Goal: Transaction & Acquisition: Purchase product/service

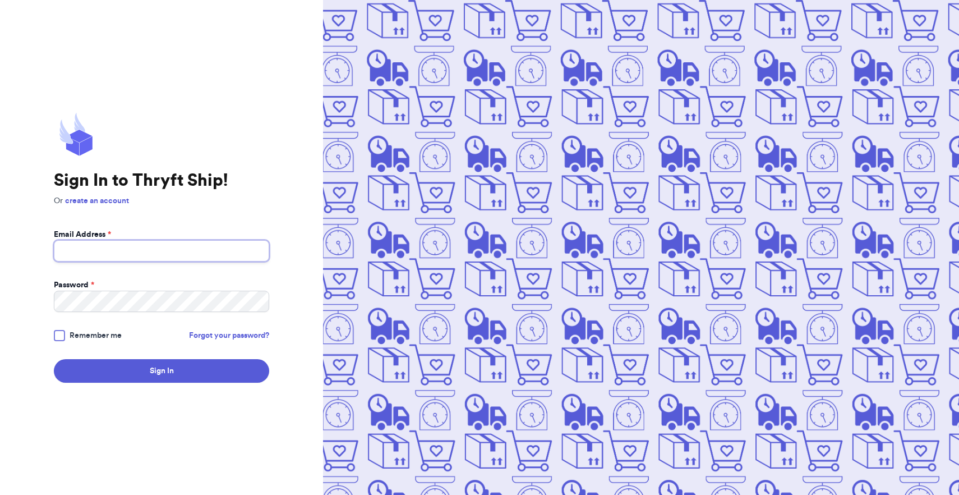
type input "[PERSON_NAME][EMAIL_ADDRESS][DOMAIN_NAME]"
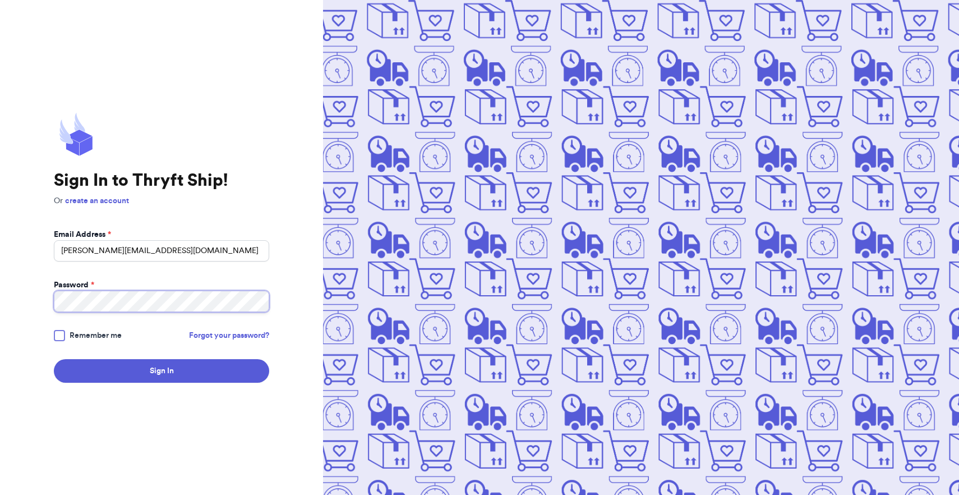
click at [162, 371] on button "Sign In" at bounding box center [161, 371] width 215 height 24
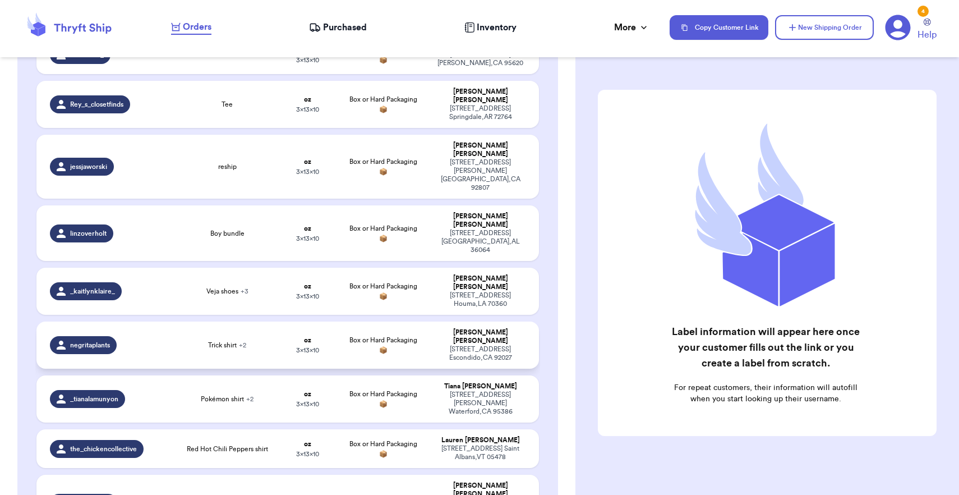
scroll to position [503, 0]
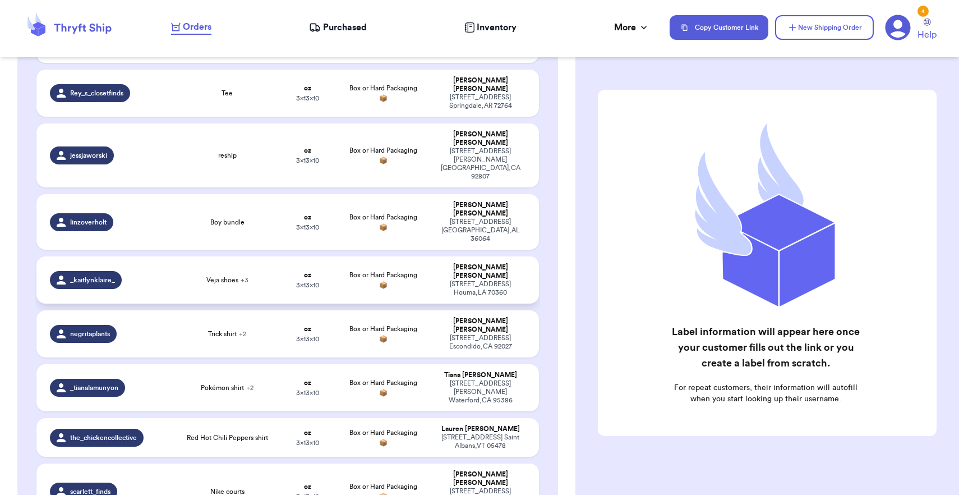
click at [268, 256] on td "Veja shoes + 3" at bounding box center [227, 279] width 100 height 47
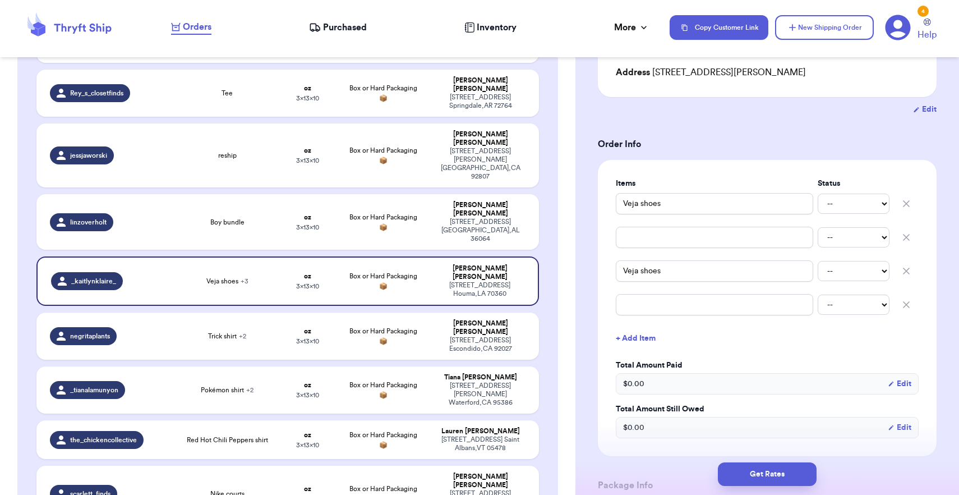
scroll to position [172, 0]
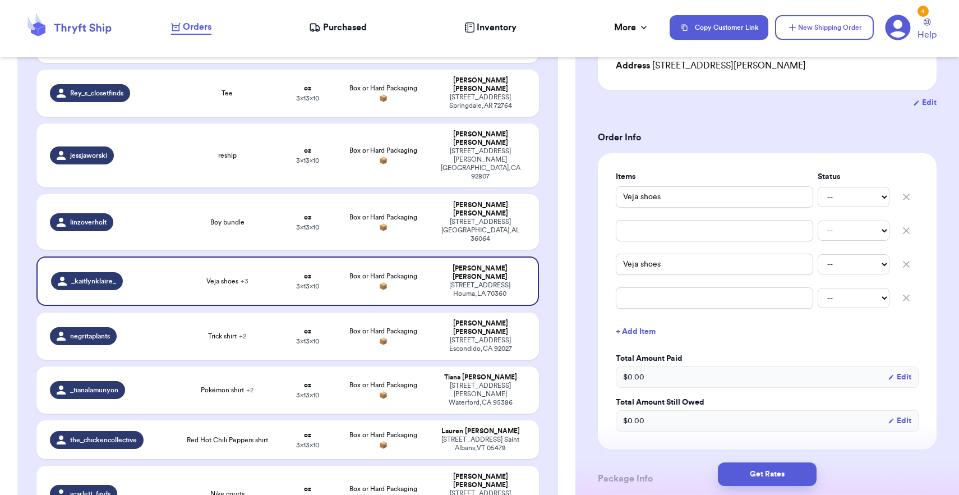
click at [905, 233] on icon "button" at bounding box center [907, 231] width 6 height 6
type input "Veja shoes"
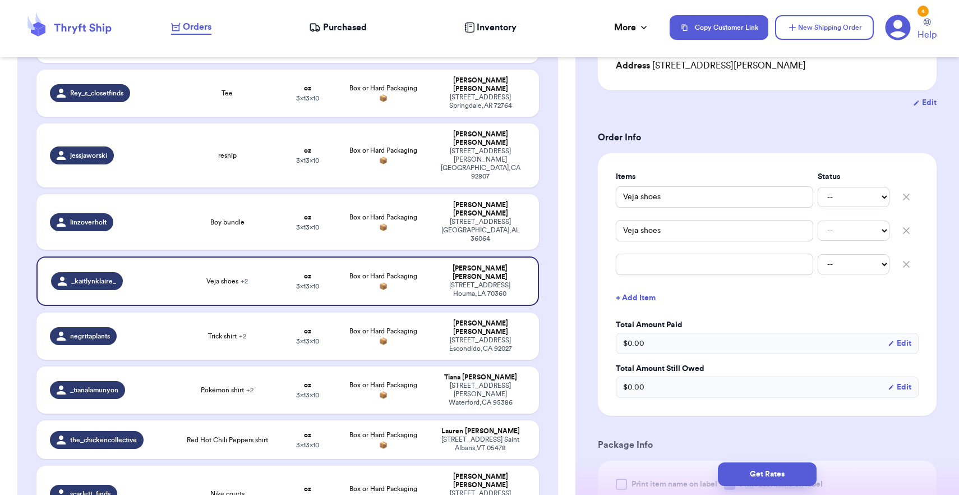
click at [905, 233] on icon "button" at bounding box center [907, 231] width 6 height 6
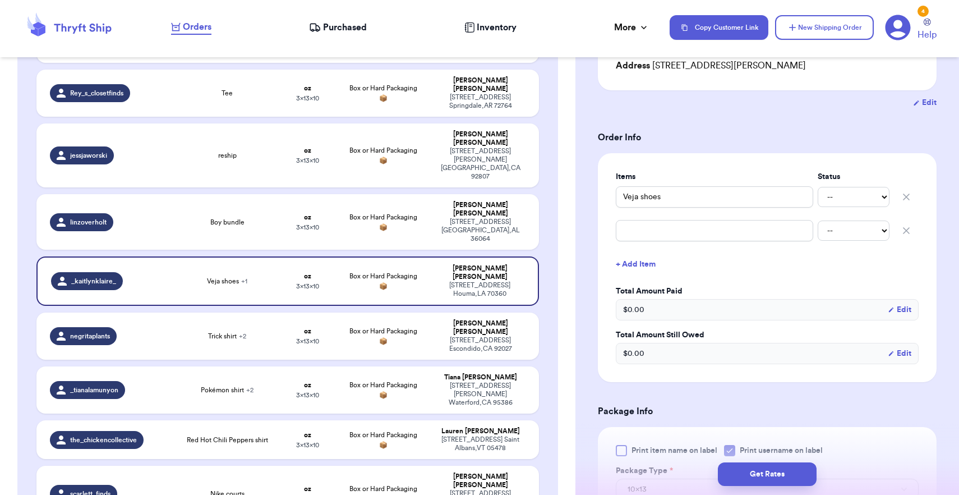
click at [905, 233] on icon "button" at bounding box center [907, 231] width 6 height 6
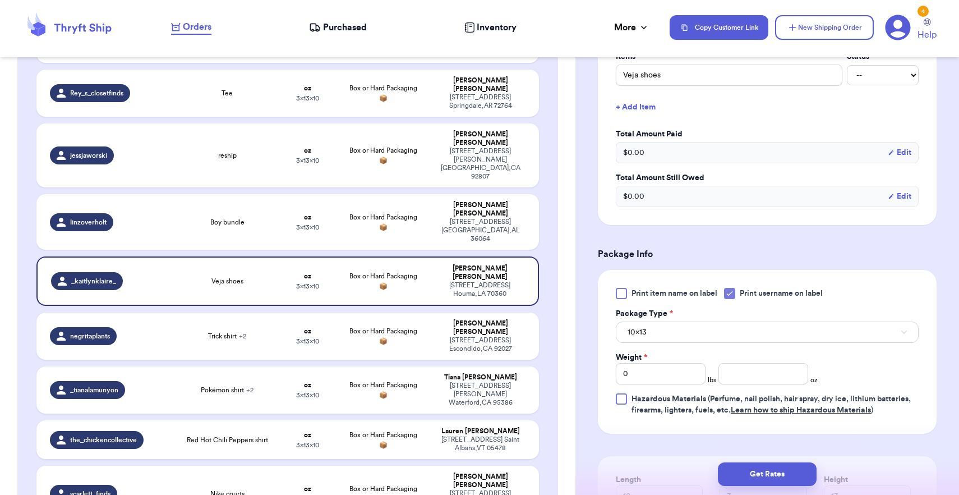
scroll to position [314, 0]
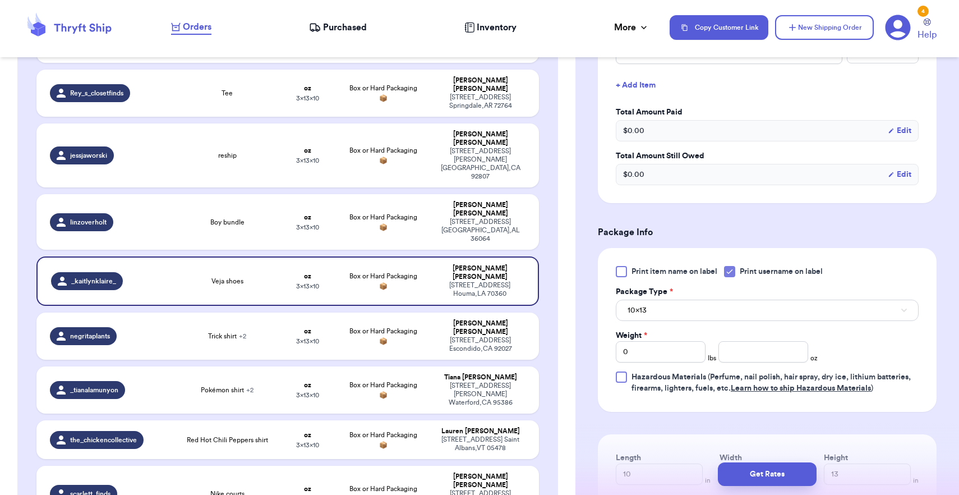
click at [703, 318] on button "10x13" at bounding box center [767, 310] width 303 height 21
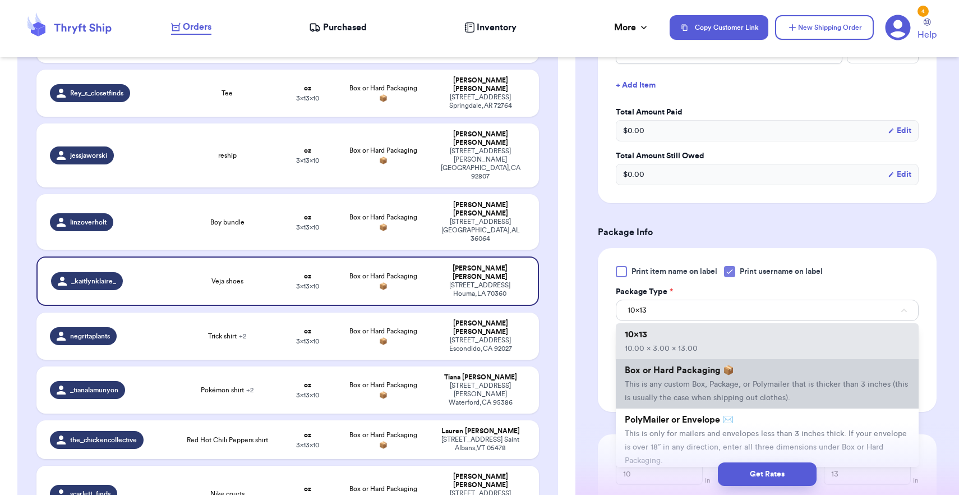
click at [691, 382] on li "Box or Hard Packaging 📦 This is any custom Box, Package, or Polymailer that is …" at bounding box center [767, 383] width 303 height 49
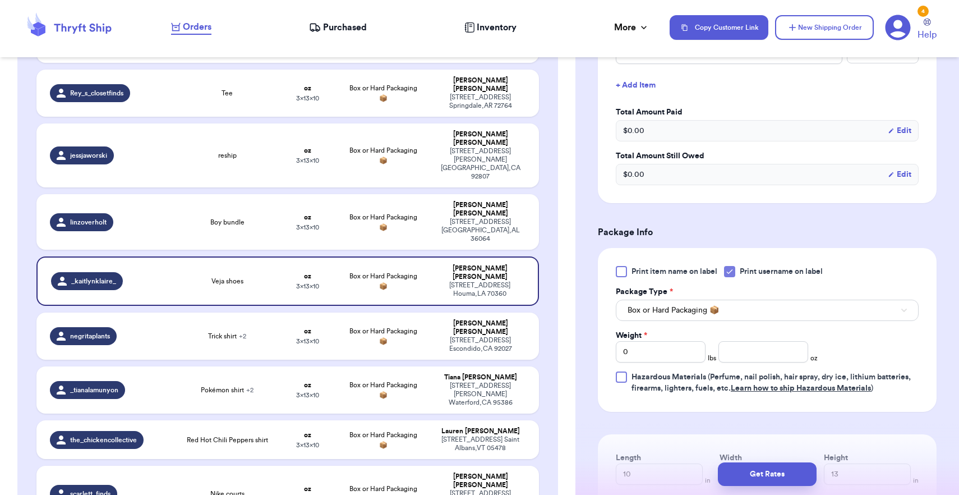
click at [687, 310] on span "Box or Hard Packaging 📦" at bounding box center [673, 310] width 91 height 11
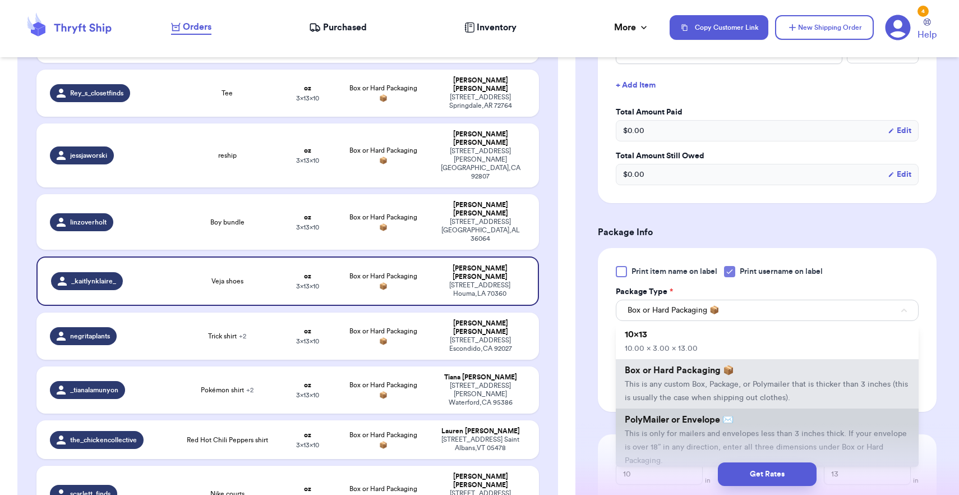
click at [687, 443] on li "PolyMailer or Envelope ✉️ This is only for mailers and envelopes less than 3 in…" at bounding box center [767, 439] width 303 height 63
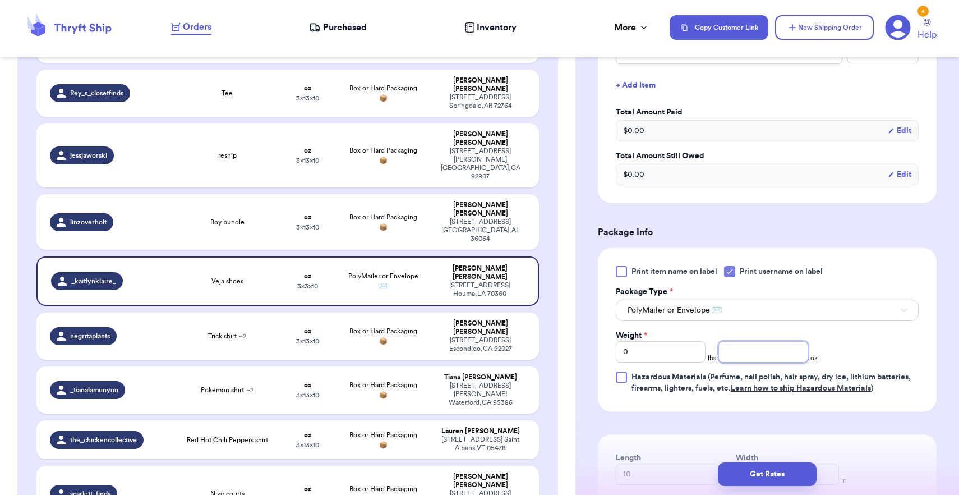
click at [753, 360] on input "number" at bounding box center [763, 351] width 90 height 21
type input "10"
click at [856, 339] on div "Print item name on label Print username on label Package Type * PolyMailer or E…" at bounding box center [767, 330] width 303 height 128
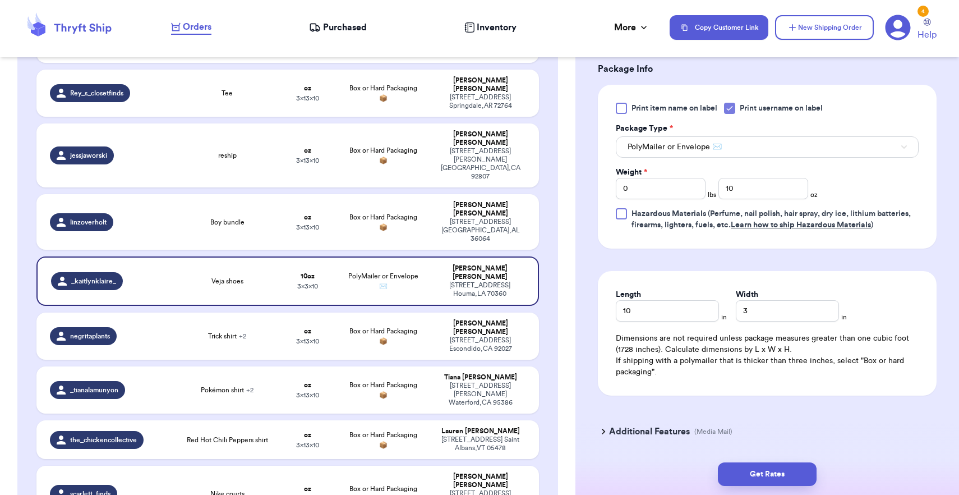
scroll to position [494, 0]
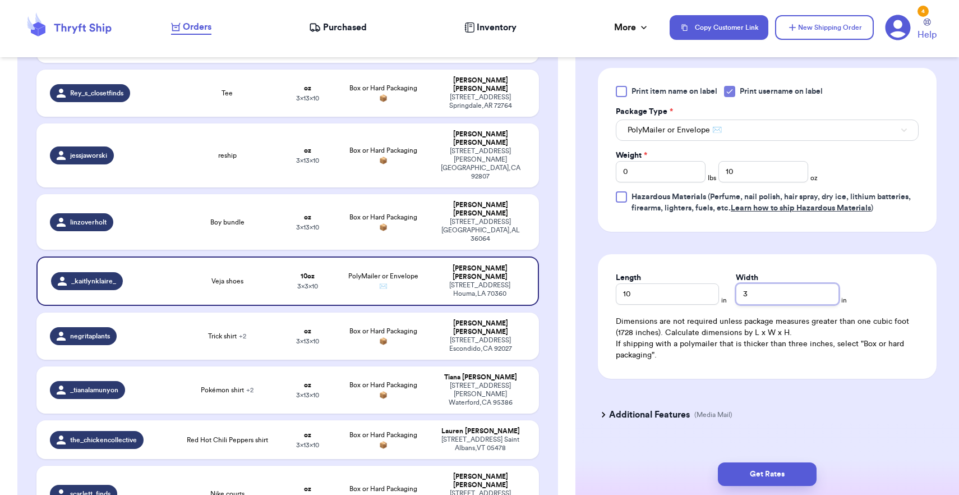
click at [741, 301] on input "3" at bounding box center [787, 293] width 103 height 21
type input "8"
click at [743, 468] on button "Get Rates" at bounding box center [767, 474] width 99 height 24
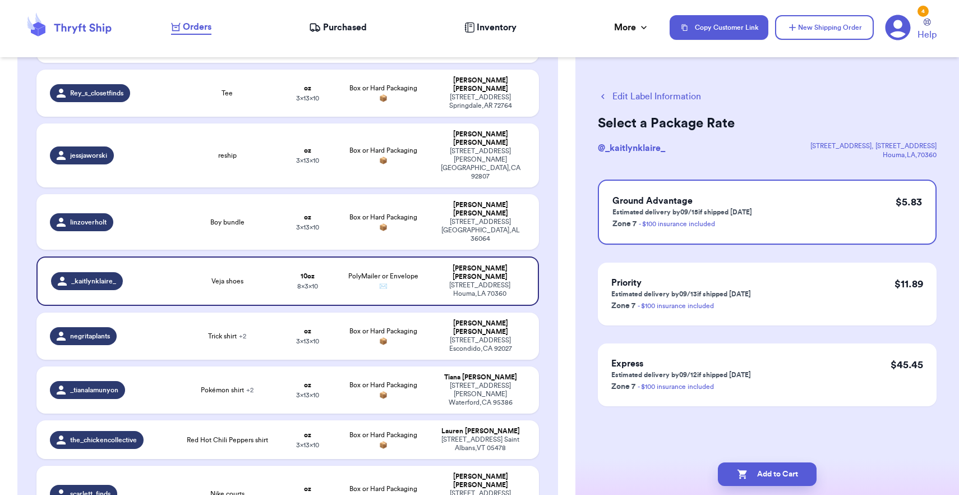
scroll to position [0, 0]
click at [743, 468] on button "Add to Cart" at bounding box center [767, 474] width 99 height 24
checkbox input "true"
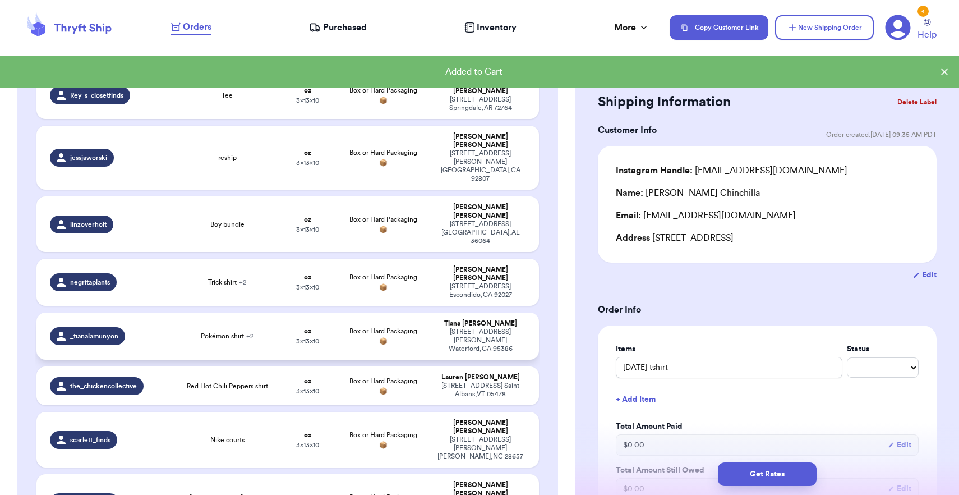
click at [321, 312] on td "oz 3 x 13 x 10" at bounding box center [308, 335] width 61 height 47
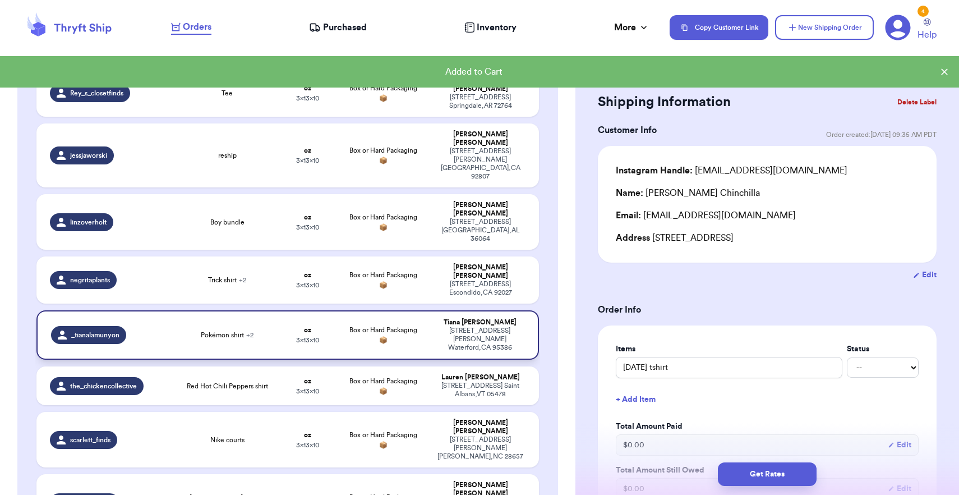
type input "Pokémon shirt"
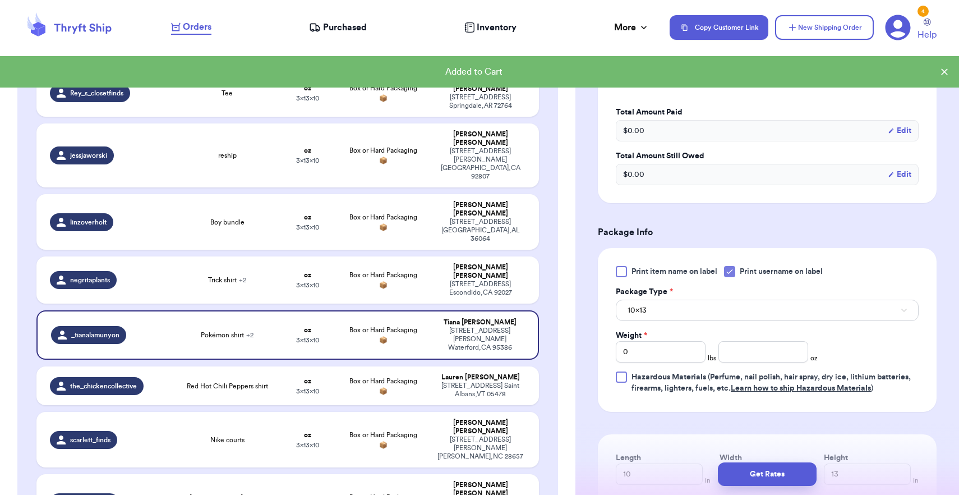
scroll to position [398, 0]
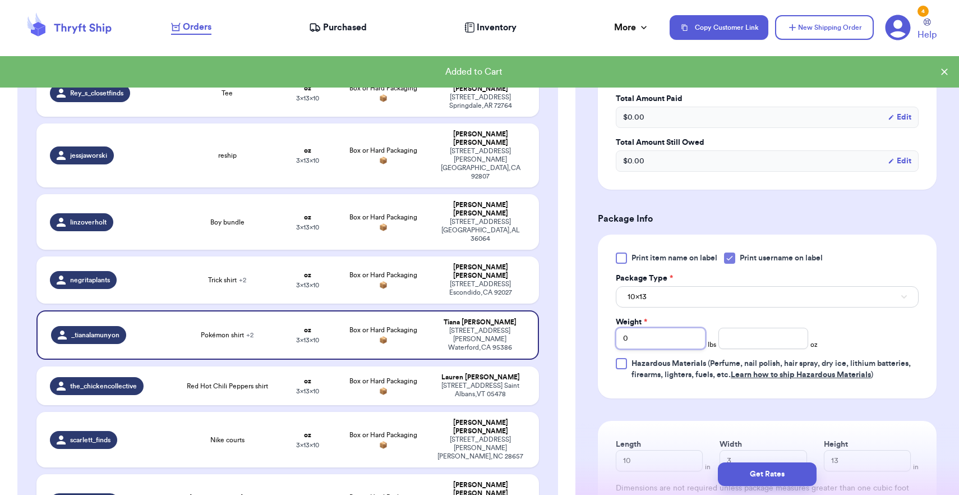
click at [666, 348] on input "0" at bounding box center [661, 338] width 90 height 21
type input "01"
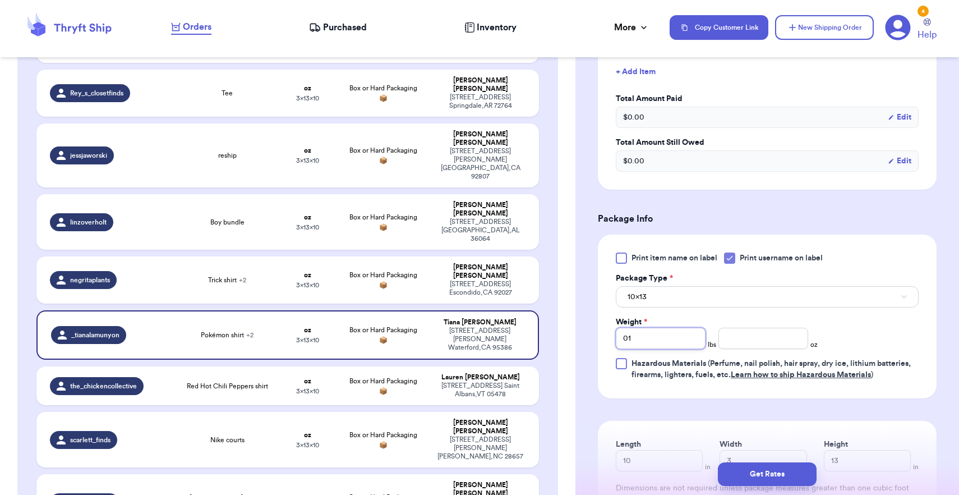
type input "01"
click at [683, 298] on button "10x13" at bounding box center [767, 296] width 303 height 21
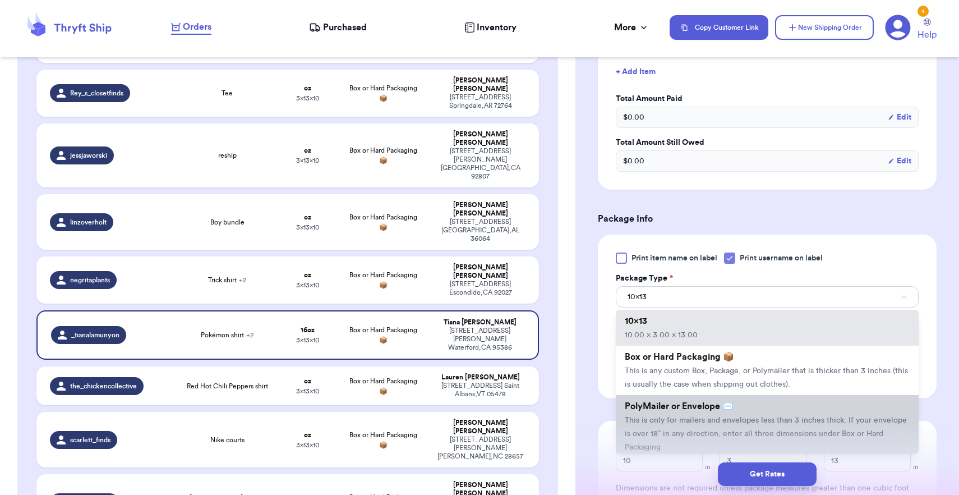
click at [676, 432] on span "This is only for mailers and envelopes less than 3 inches thick. If your envelo…" at bounding box center [766, 433] width 282 height 35
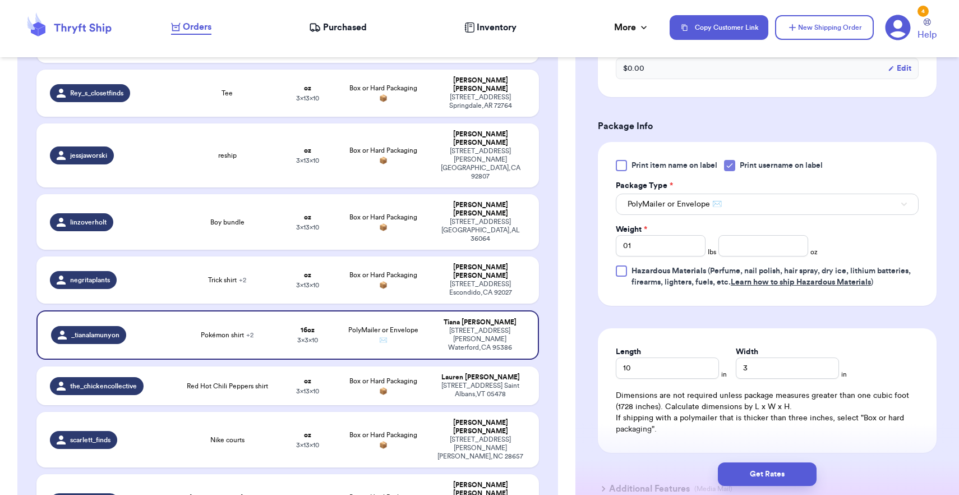
scroll to position [524, 0]
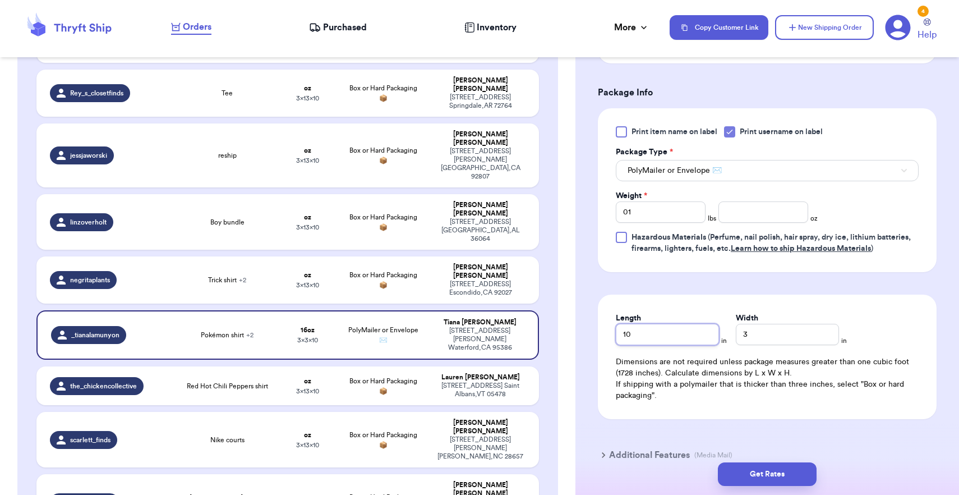
click at [679, 337] on input "10" at bounding box center [667, 334] width 103 height 21
click at [736, 340] on input "3" at bounding box center [787, 334] width 103 height 21
type input "13"
click at [768, 478] on button "Get Rates" at bounding box center [767, 474] width 99 height 24
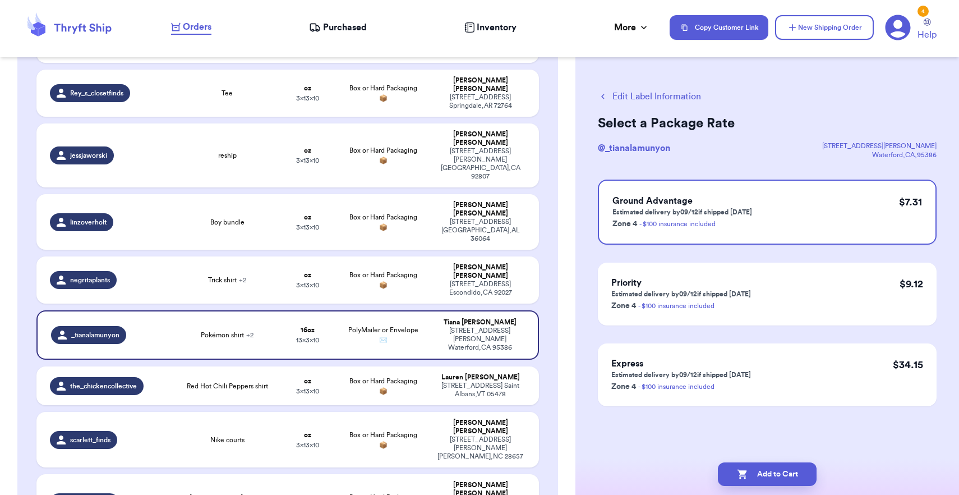
scroll to position [0, 0]
click at [768, 478] on button "Add to Cart" at bounding box center [767, 474] width 99 height 24
checkbox input "true"
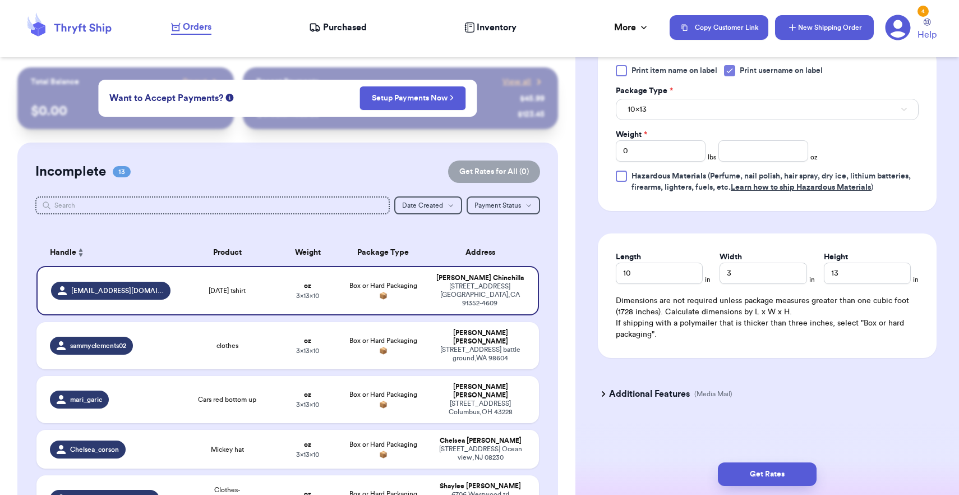
click at [823, 26] on button "New Shipping Order" at bounding box center [824, 27] width 99 height 25
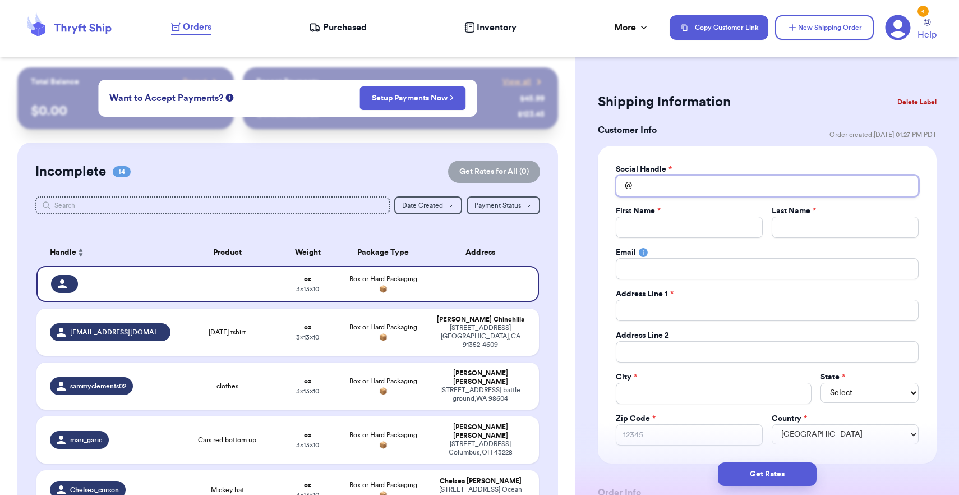
click at [655, 186] on input "Total Amount Paid" at bounding box center [767, 185] width 303 height 21
type input "s"
type input "sa"
type input "sar"
type input "sara"
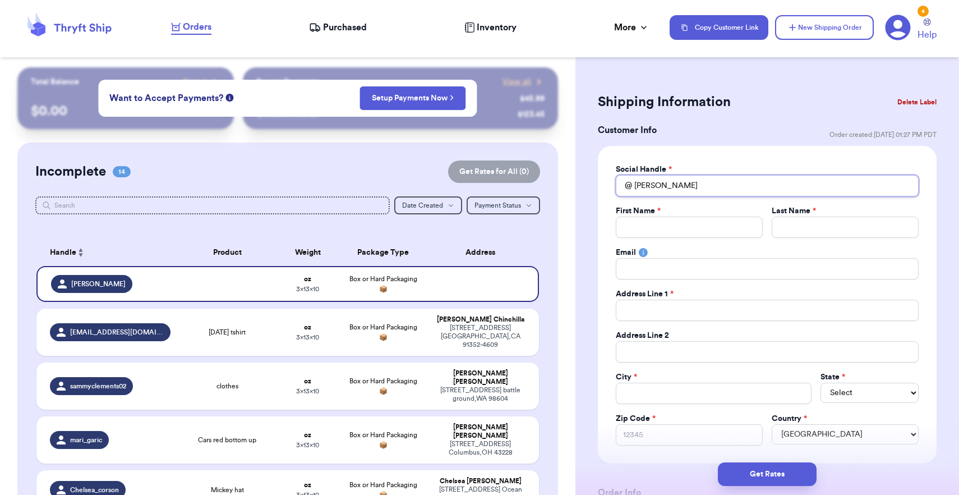
type input "Sara."
type input "Sara.r"
type input "Sara.ri"
type input "Sara.ric"
type input "Sara.rich"
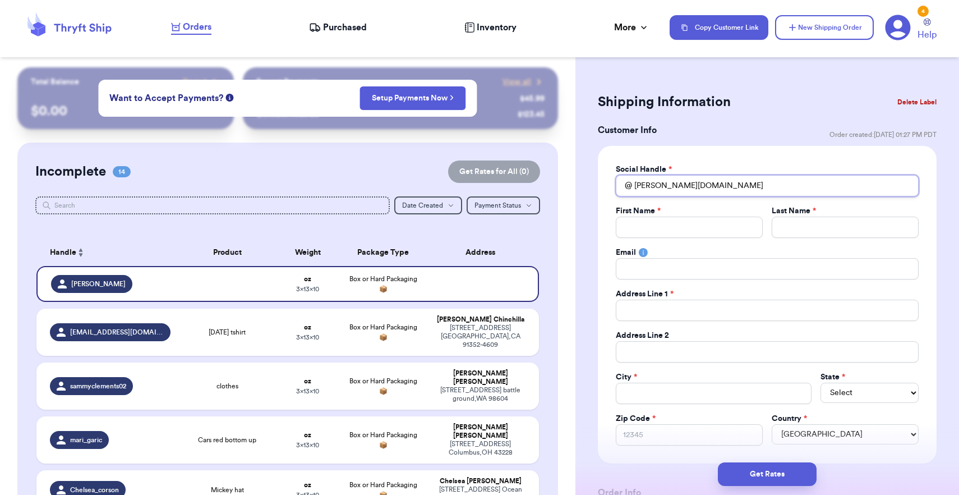
type input "Sara.riche"
type input "Sara.richey"
type input "S"
type input "Sa"
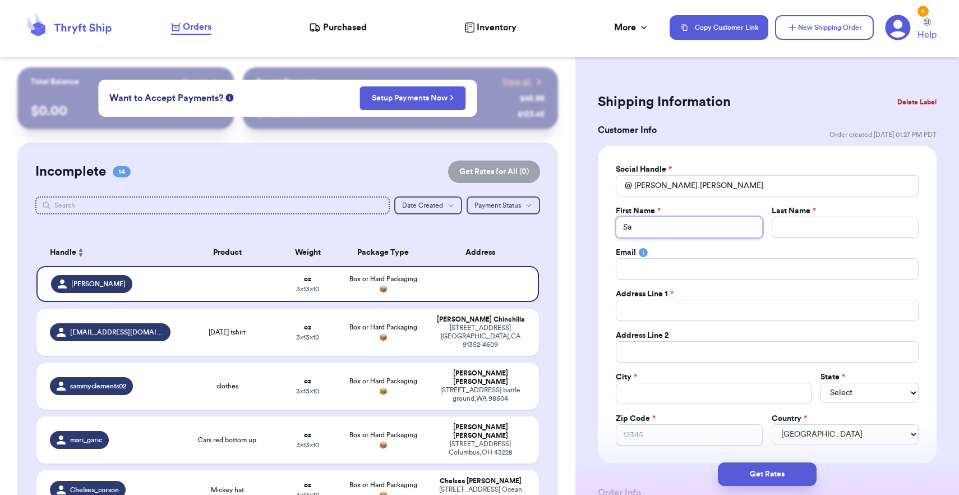
type input "Sar"
type input "Sara"
type input "R"
type input "Ri"
type input "Ric"
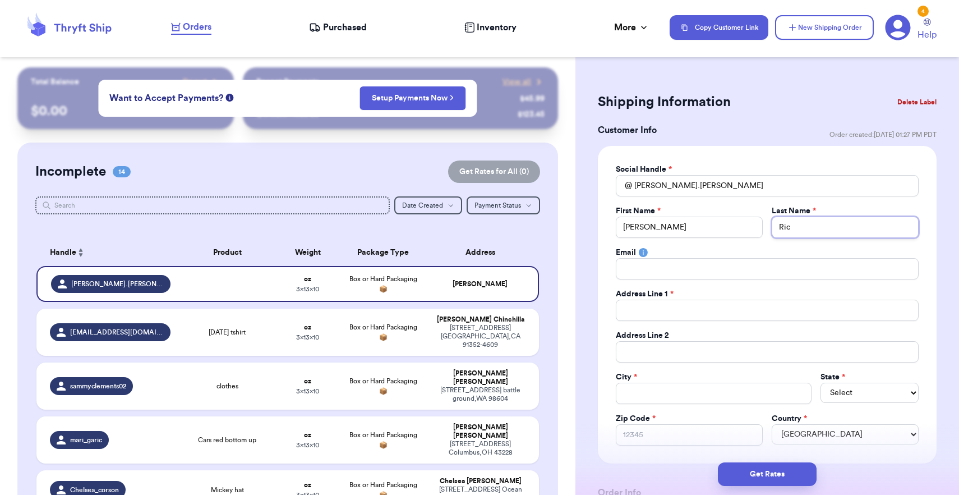
type input "Rich"
type input "Riche"
type input "Richey"
type input "1"
type input "10"
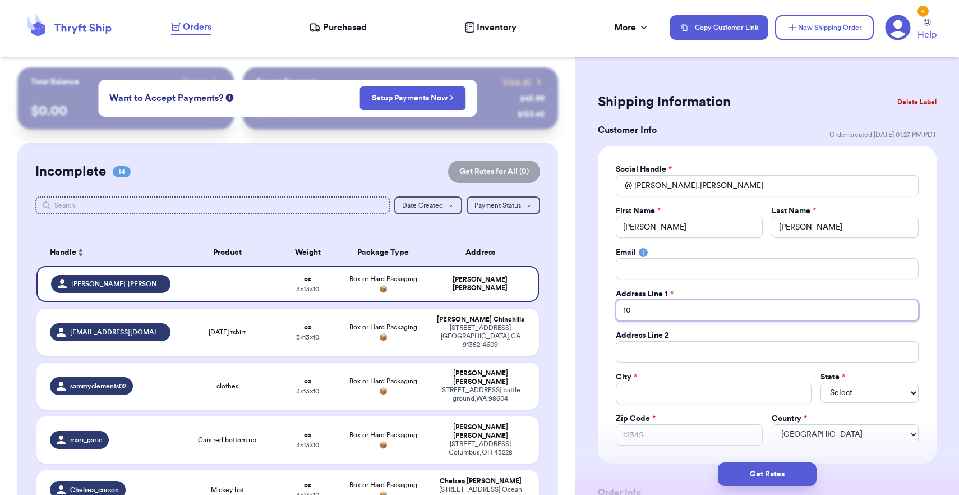
type input "104"
type input "10"
type input "103"
type input "103 w"
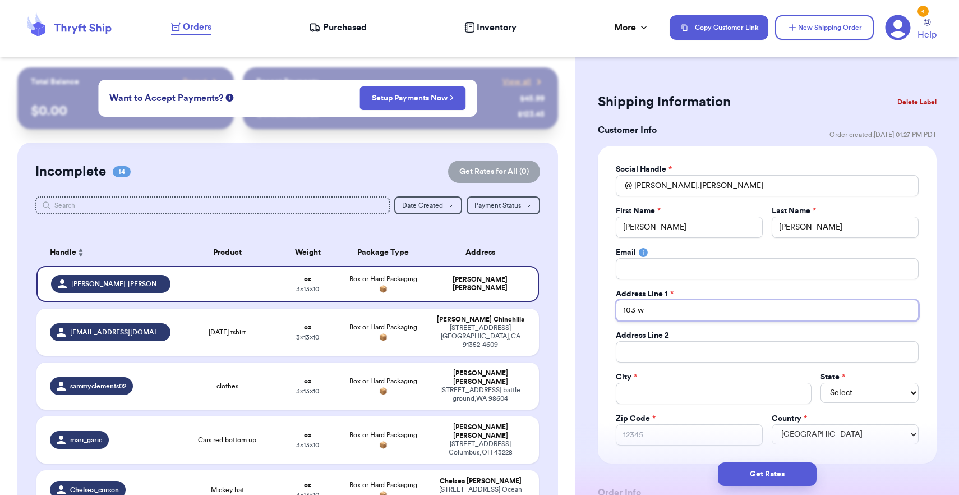
type input "103 wo"
type input "103 woo"
type input "103 wood"
type input "103 woodl"
type input "103 woodla"
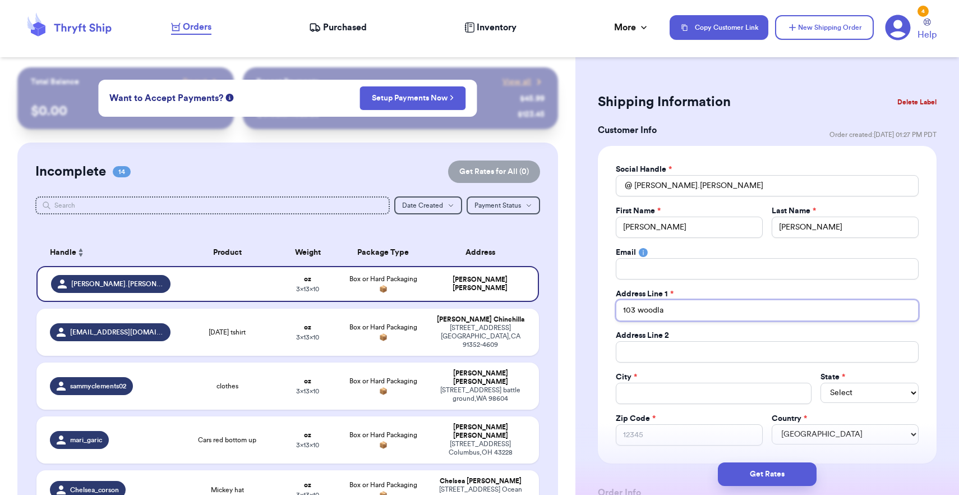
type input "103 woodlan"
type input "103 woodland"
type input "103 woodland t"
type input "103 woodland tr"
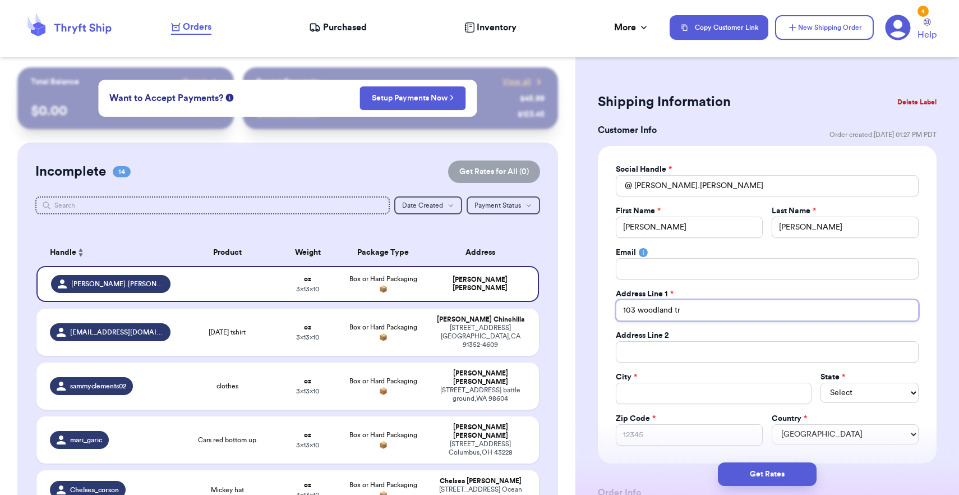
type input "103 woodland tra"
type input "103 woodland trai"
type input "103 woodland trail"
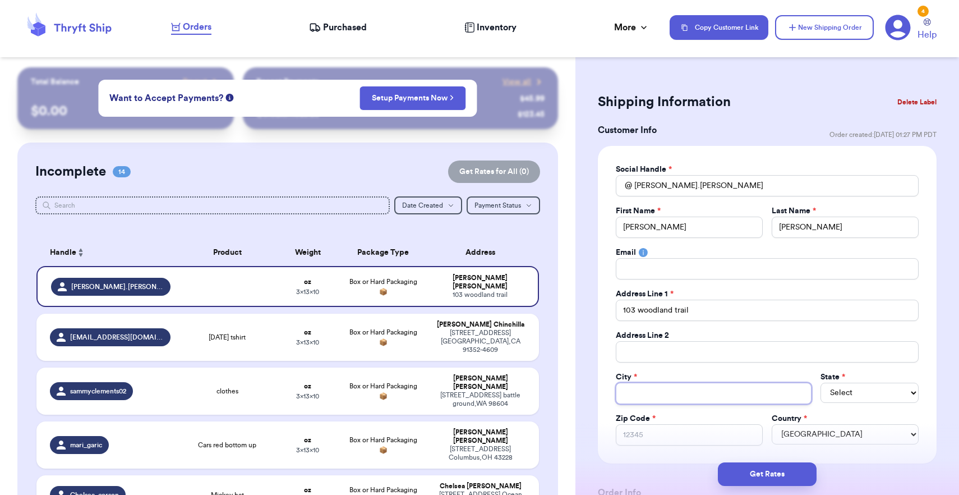
type input "M"
type input "Ma"
type input "Mad"
type input "Madi"
type input "Madis"
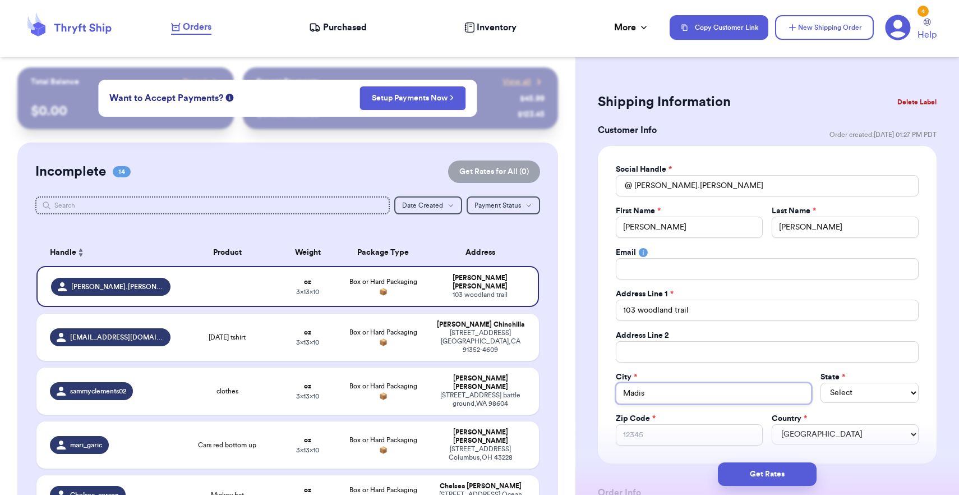
type input "Madiso"
type input "Madison"
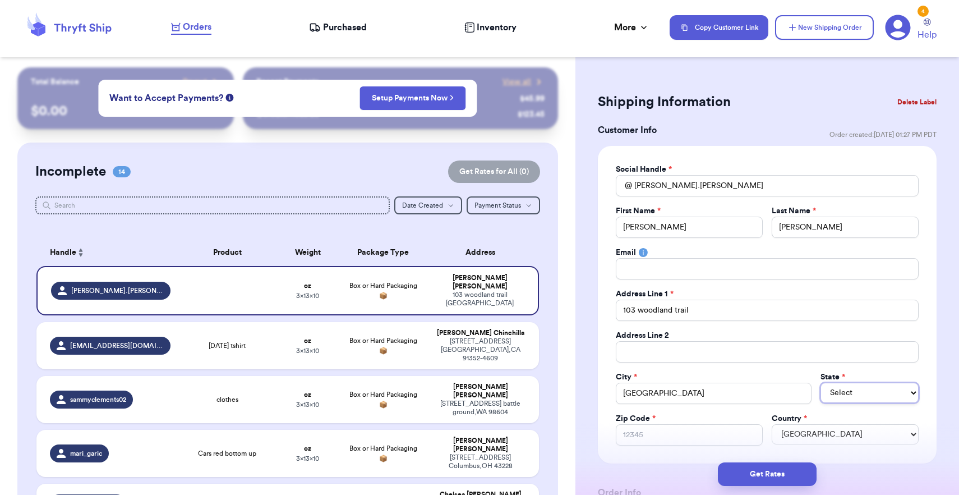
select select "AL"
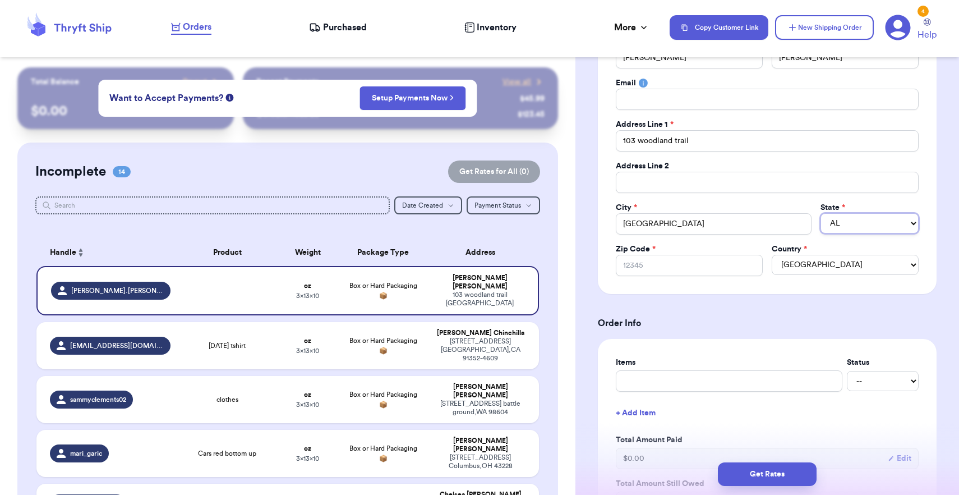
scroll to position [185, 0]
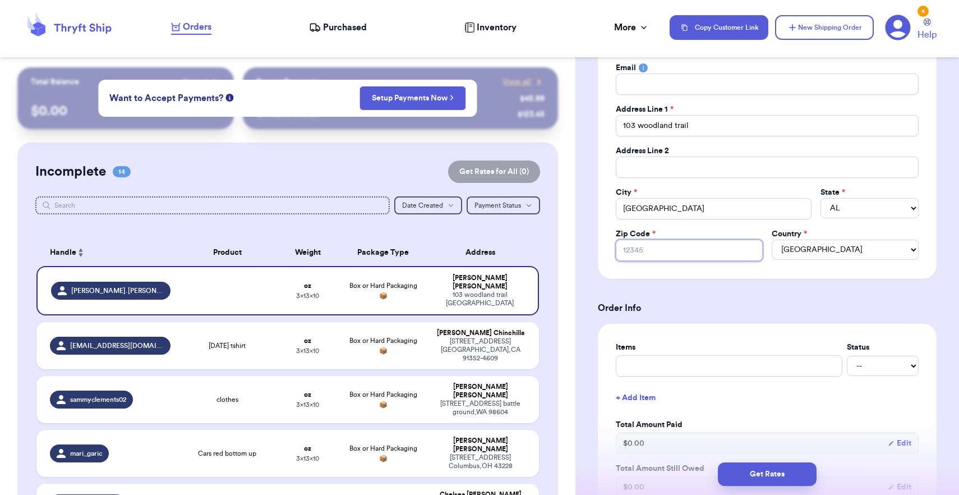
type input "3"
type input "35"
type input "357"
type input "3575"
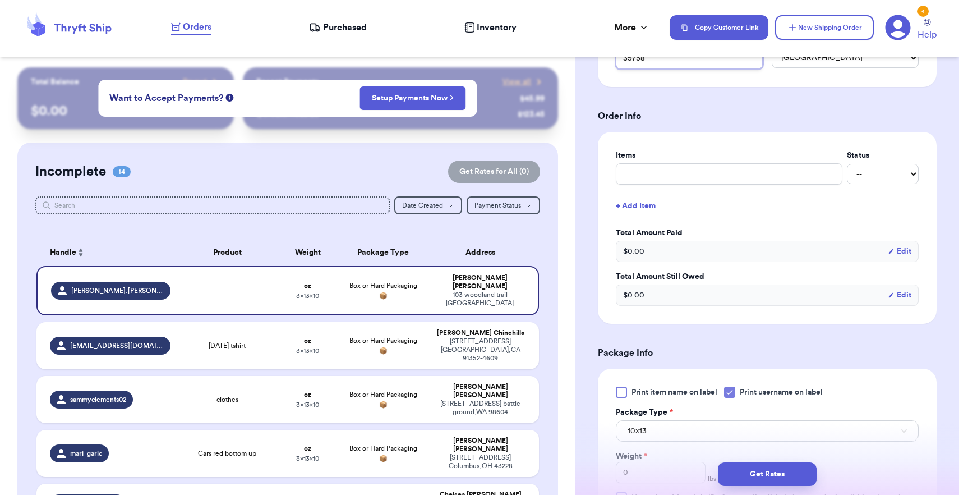
scroll to position [387, 0]
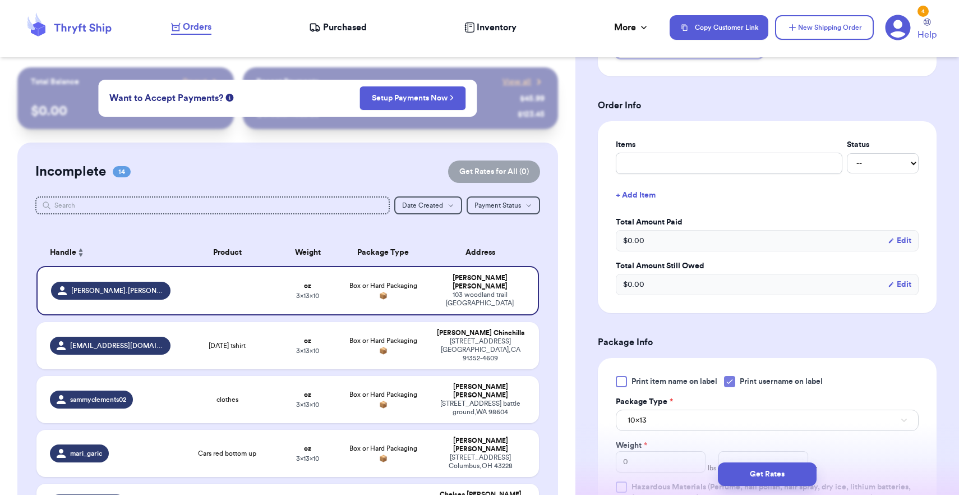
type input "35758"
type input "c"
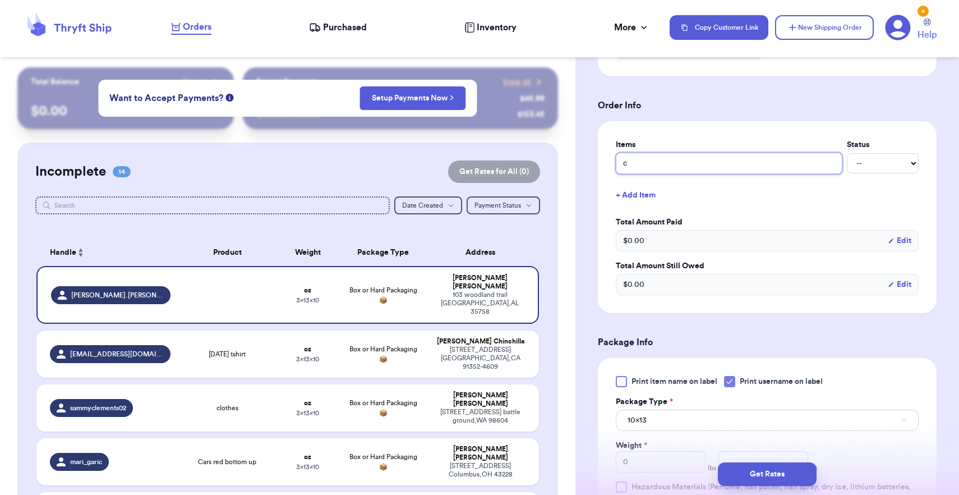
type input "cl"
type input "clo"
type input "clot"
type input "cloth"
type input "clothe"
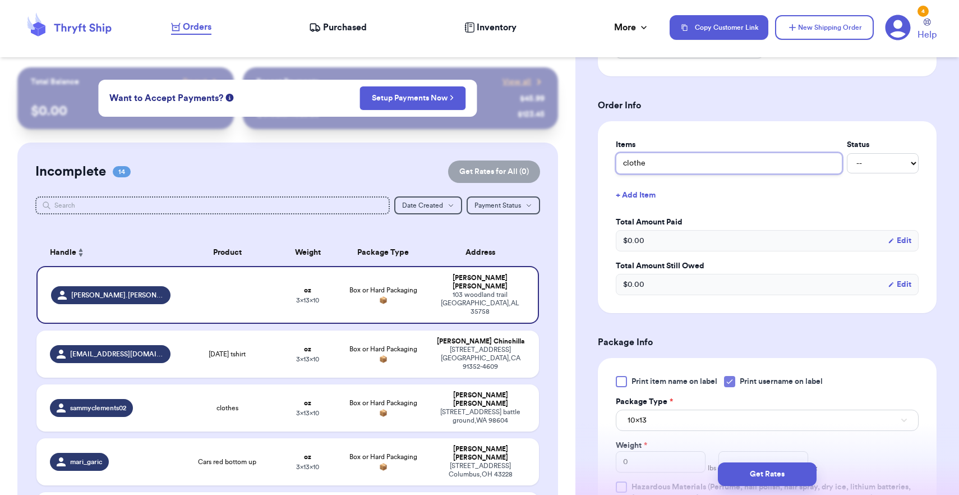
type input "clothes"
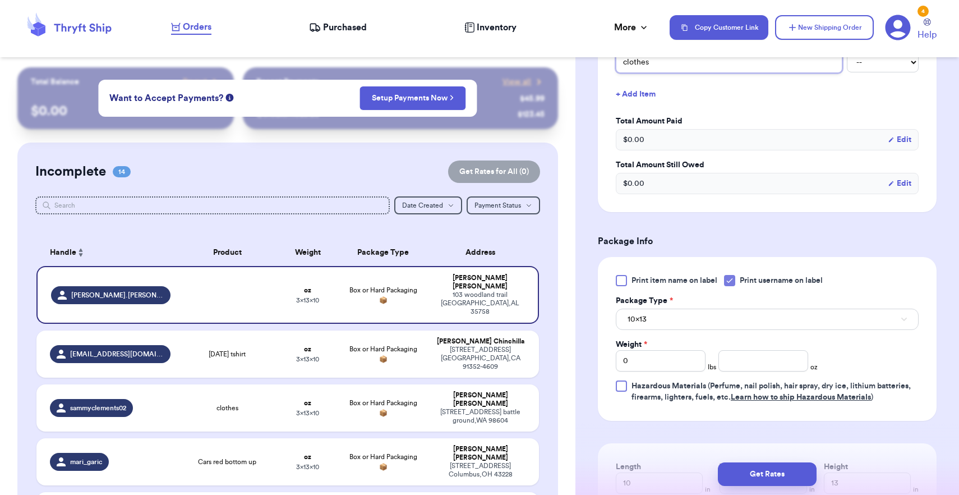
scroll to position [518, 0]
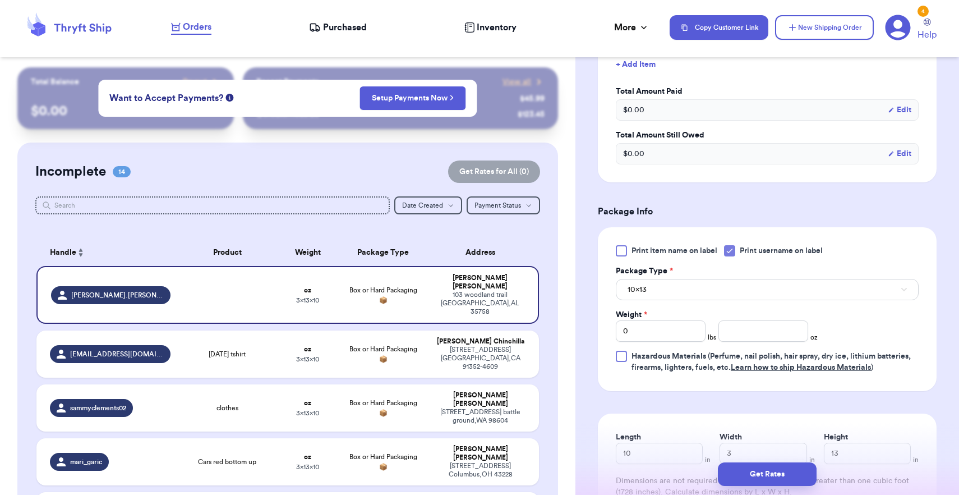
type input "clothes"
click at [771, 335] on input "number" at bounding box center [763, 330] width 90 height 21
type input "12"
click at [753, 291] on button "10x13" at bounding box center [767, 289] width 303 height 21
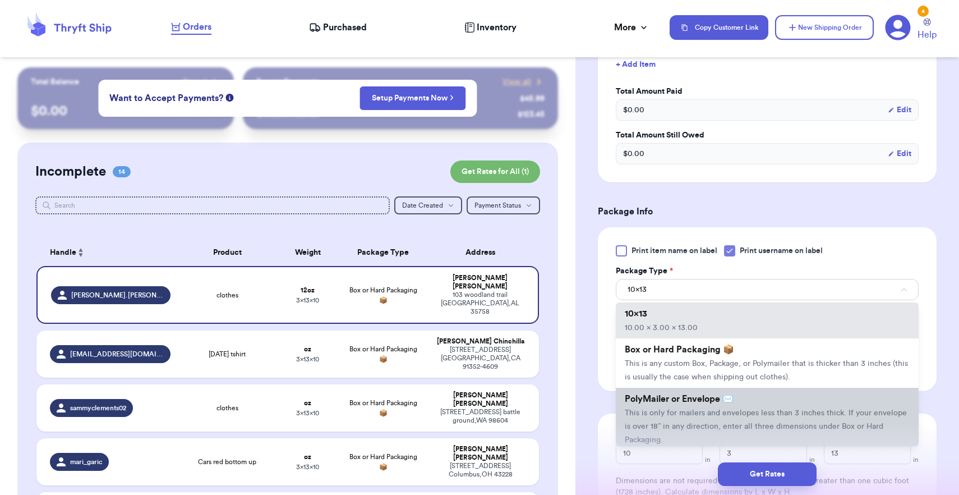
click at [686, 406] on li "PolyMailer or Envelope ✉️ This is only for mailers and envelopes less than 3 in…" at bounding box center [767, 419] width 303 height 63
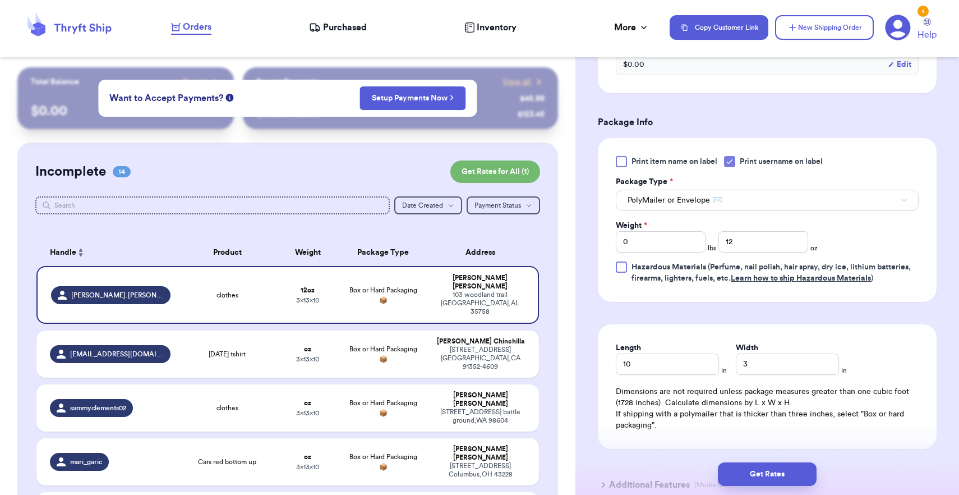
scroll to position [672, 0]
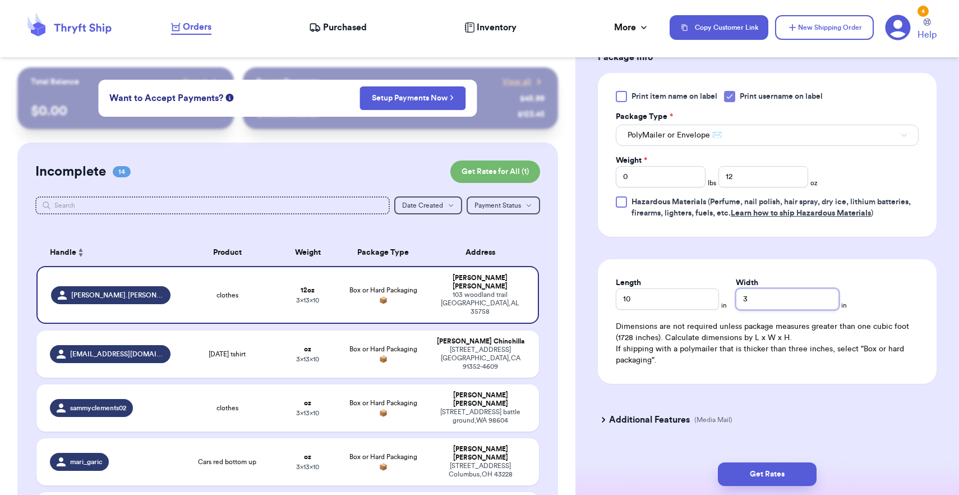
click at [742, 303] on input "3" at bounding box center [787, 298] width 103 height 21
type input "10"
click at [775, 469] on button "Get Rates" at bounding box center [767, 474] width 99 height 24
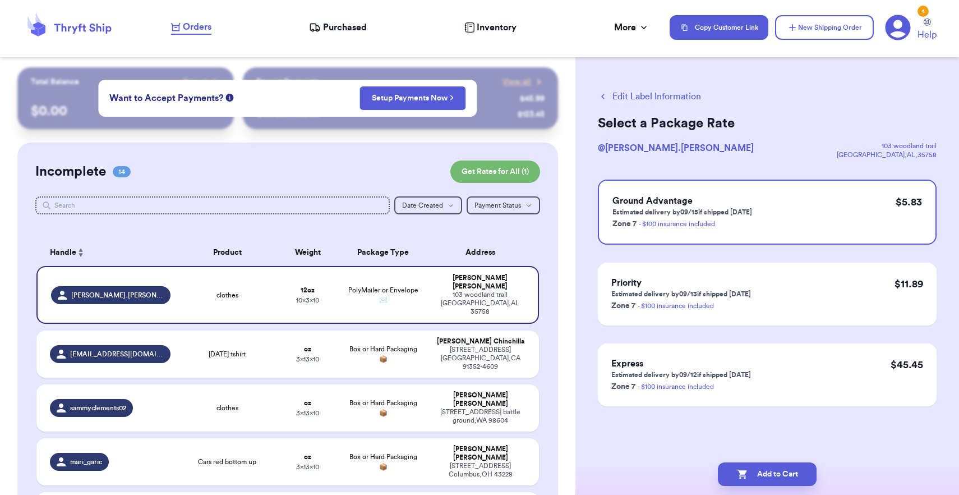
scroll to position [0, 0]
click at [782, 470] on button "Add to Cart" at bounding box center [767, 474] width 99 height 24
checkbox input "true"
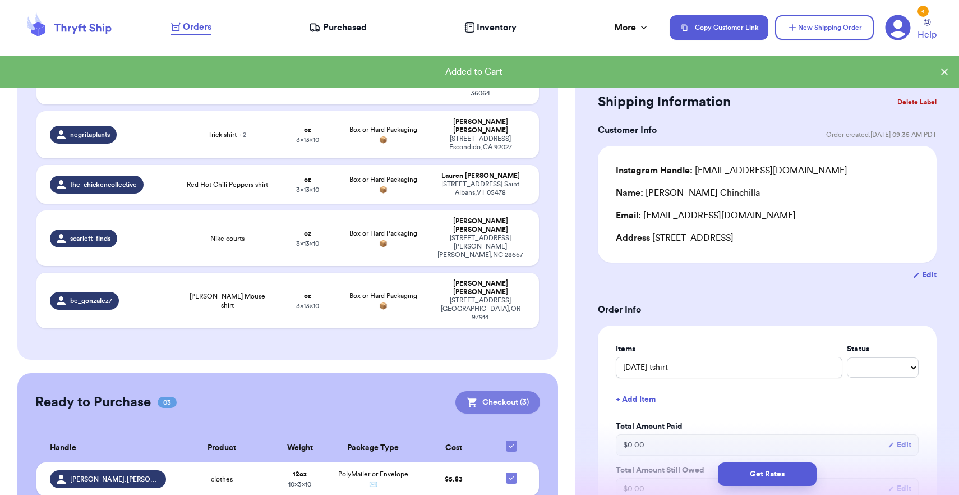
click at [520, 391] on button "Checkout ( 3 )" at bounding box center [497, 402] width 85 height 22
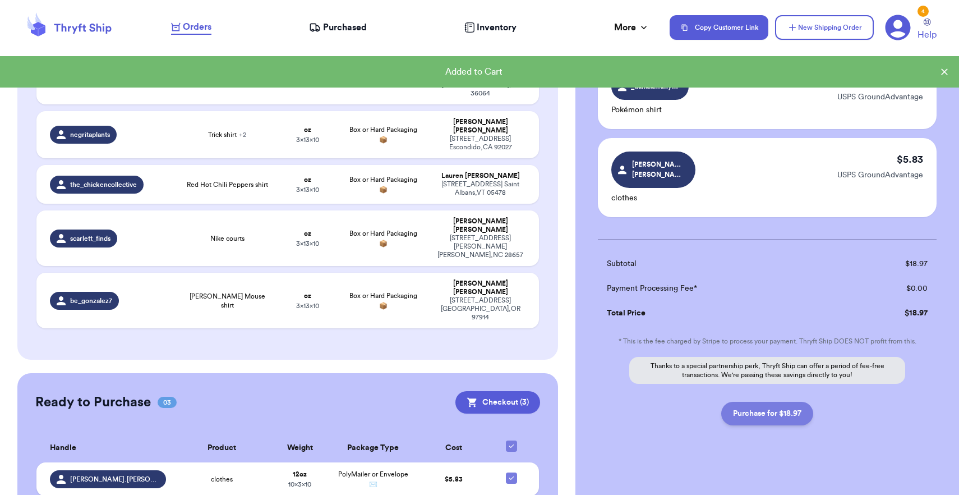
scroll to position [156, 0]
click at [794, 403] on button "Purchase for $18.97" at bounding box center [767, 415] width 92 height 24
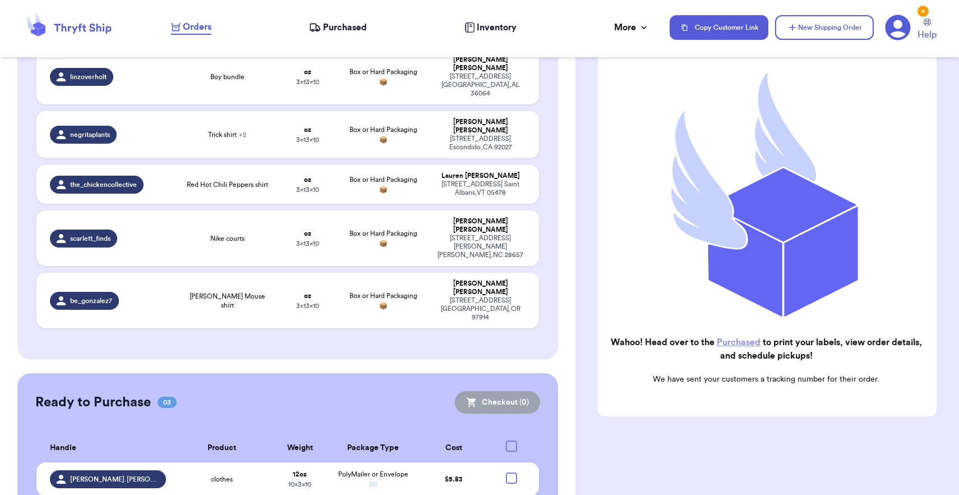
checkbox input "true"
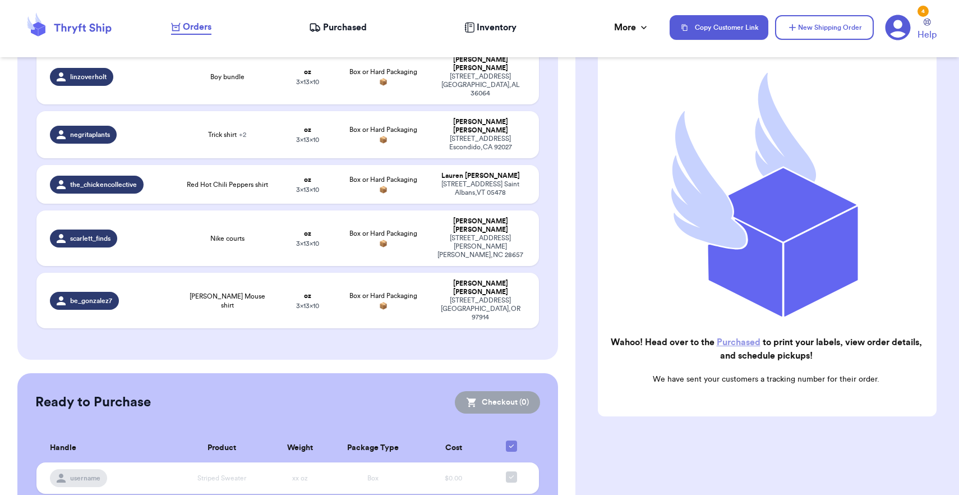
scroll to position [565, 0]
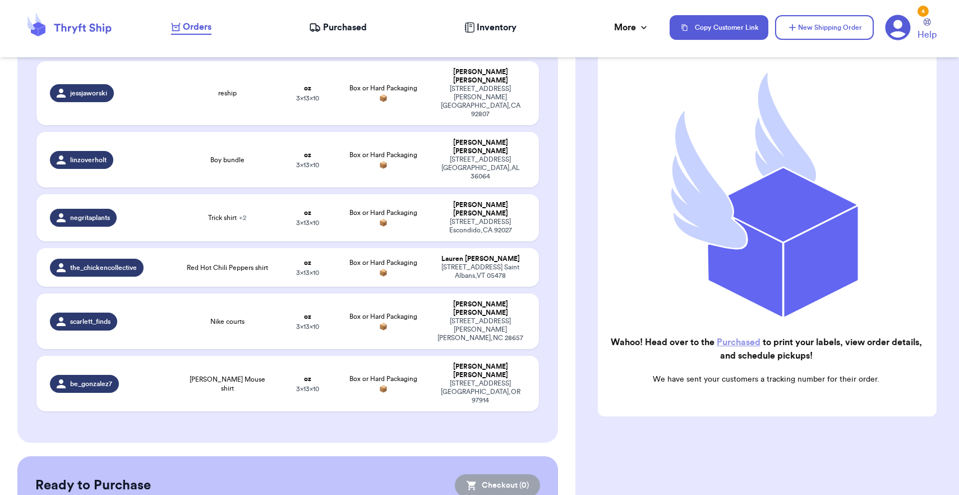
click at [740, 349] on h2 "Wahoo! Head over to the Purchased to print your labels, view order details, and…" at bounding box center [766, 348] width 319 height 27
click at [740, 339] on link "Purchased" at bounding box center [739, 342] width 44 height 9
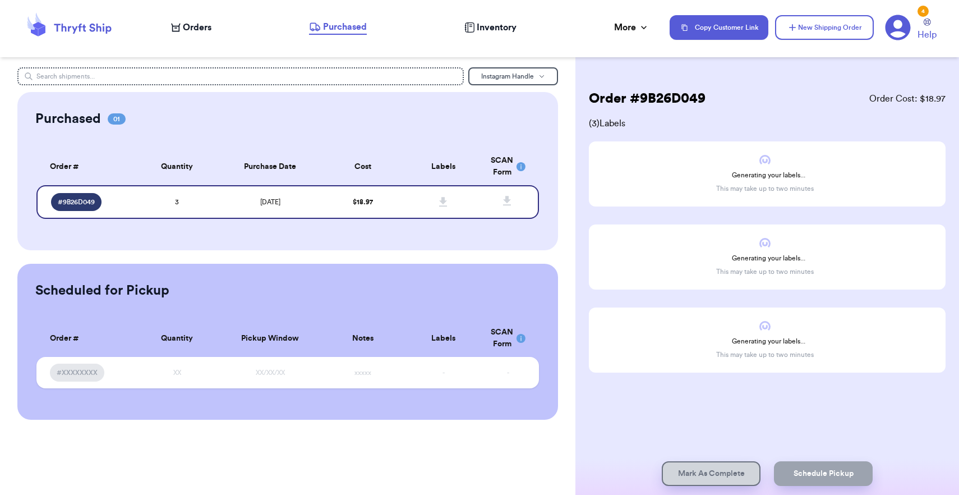
click at [573, 450] on div "Instagram Handle Purchased 01 Order # Qty Labels SCAN # 9B26D049 3 Order # Quan…" at bounding box center [287, 247] width 575 height 495
click at [568, 340] on div "Instagram Handle Purchased 01 Order # Qty Labels SCAN # 9B26D049 3 Order # Quan…" at bounding box center [287, 243] width 575 height 352
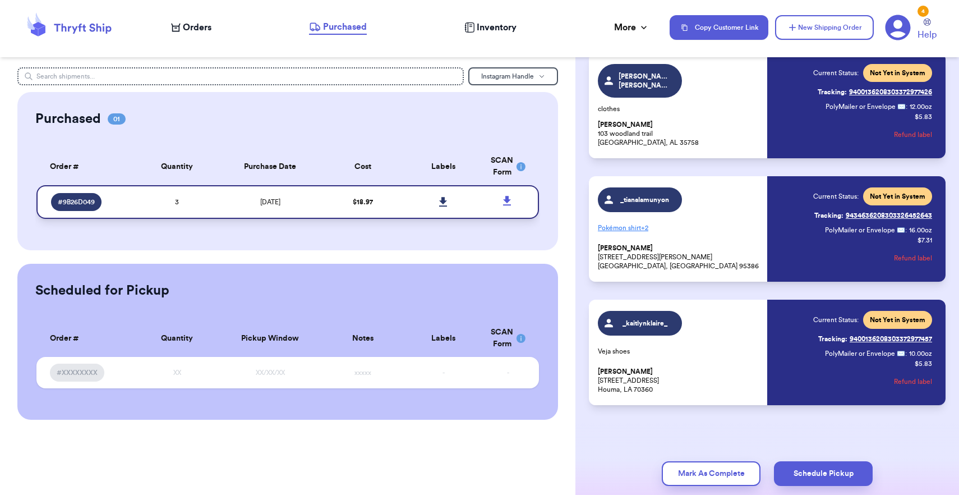
scroll to position [89, 0]
click at [444, 206] on icon at bounding box center [443, 202] width 8 height 10
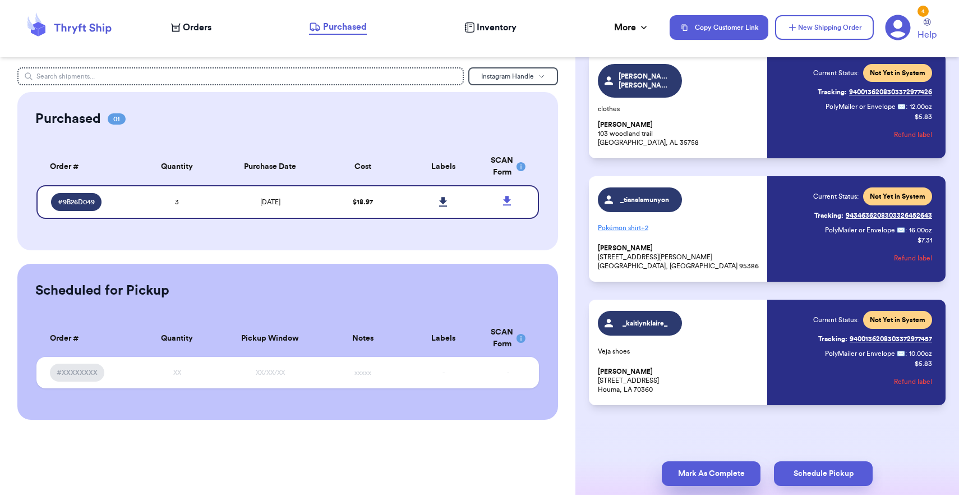
click at [705, 462] on button "Mark As Complete" at bounding box center [711, 473] width 99 height 25
